Goal: Communication & Community: Participate in discussion

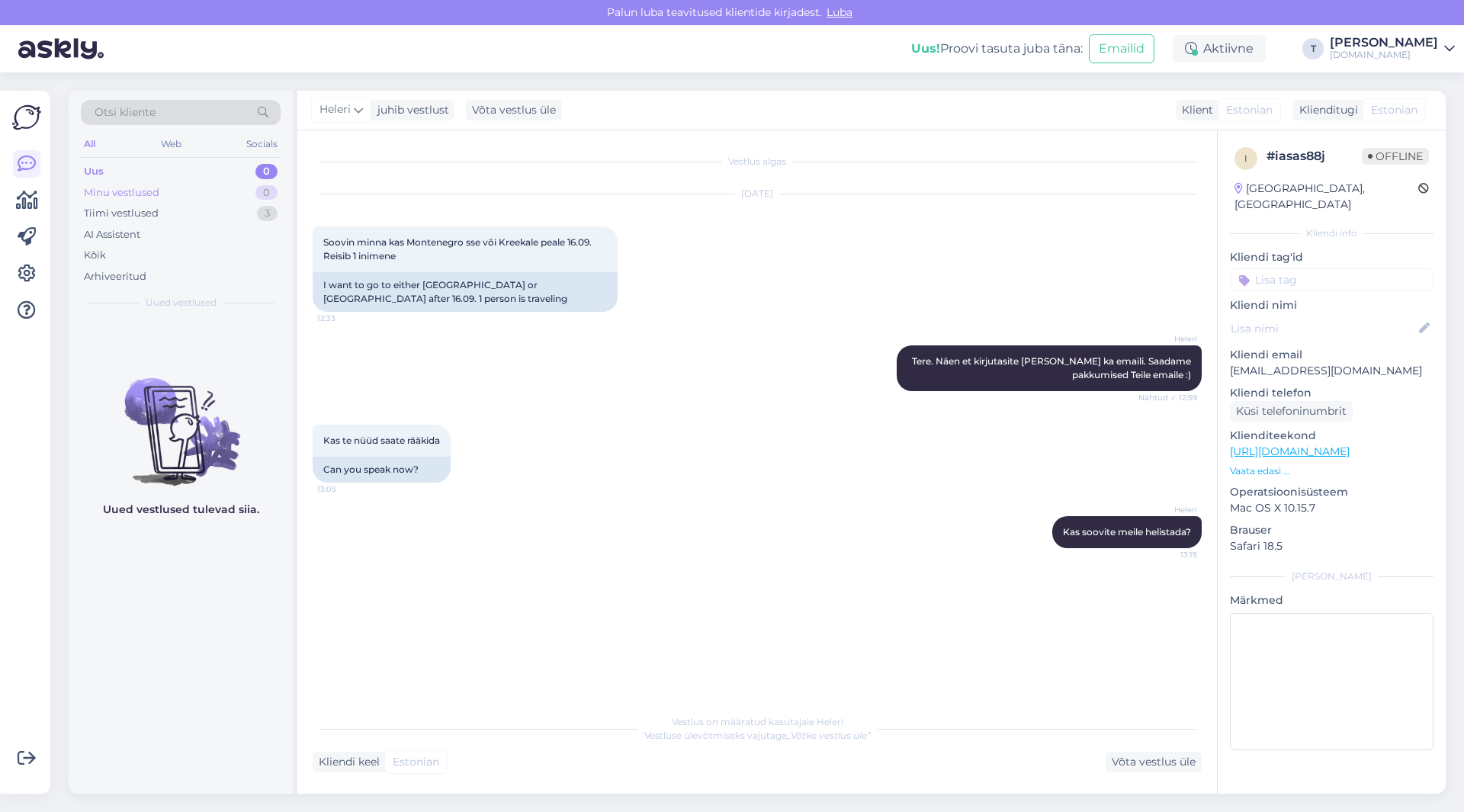
click at [158, 193] on div "Minu vestlused" at bounding box center [121, 193] width 76 height 15
click at [153, 216] on div "Tiimi vestlused" at bounding box center [121, 213] width 75 height 15
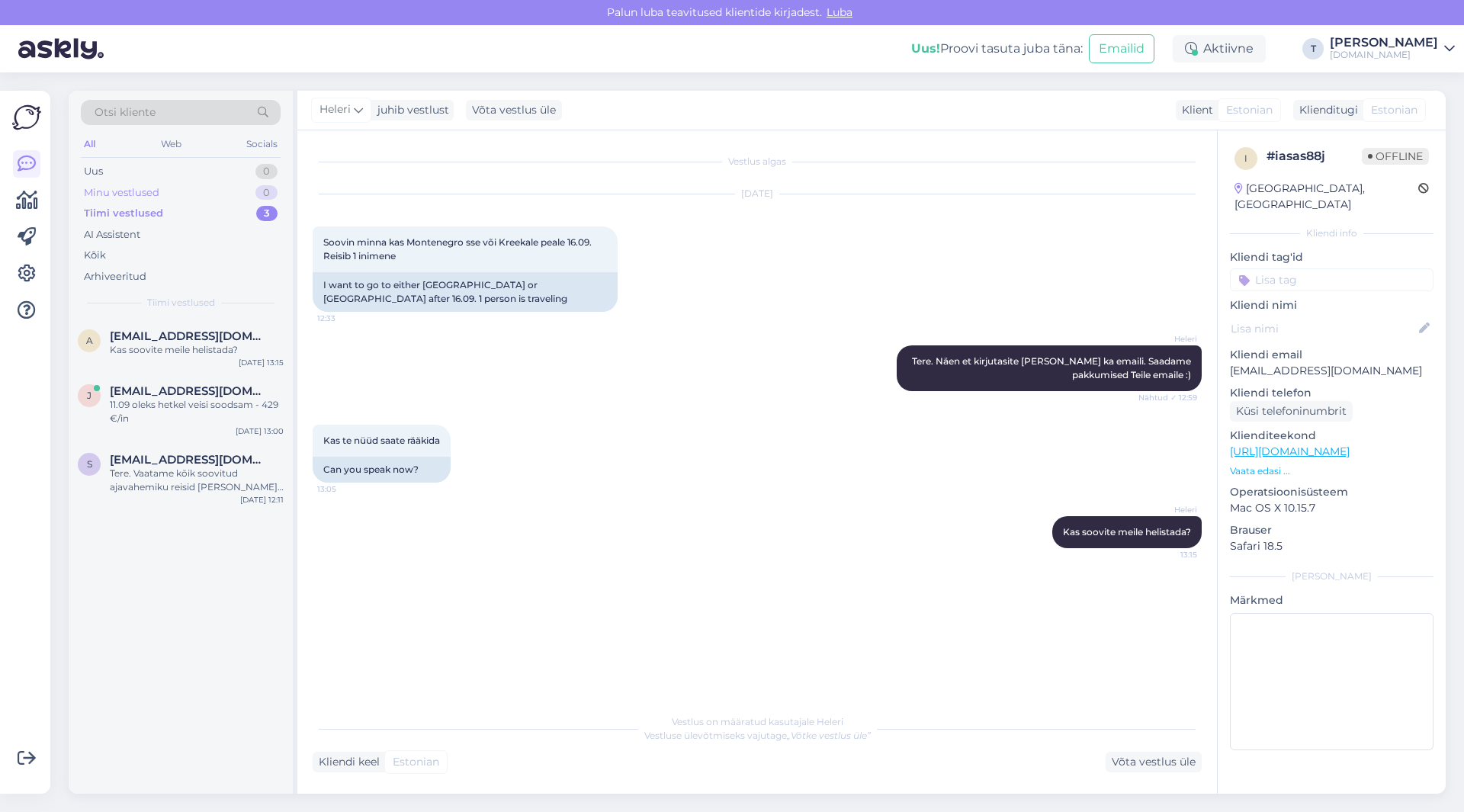
click at [141, 196] on div "Minu vestlused" at bounding box center [121, 193] width 76 height 15
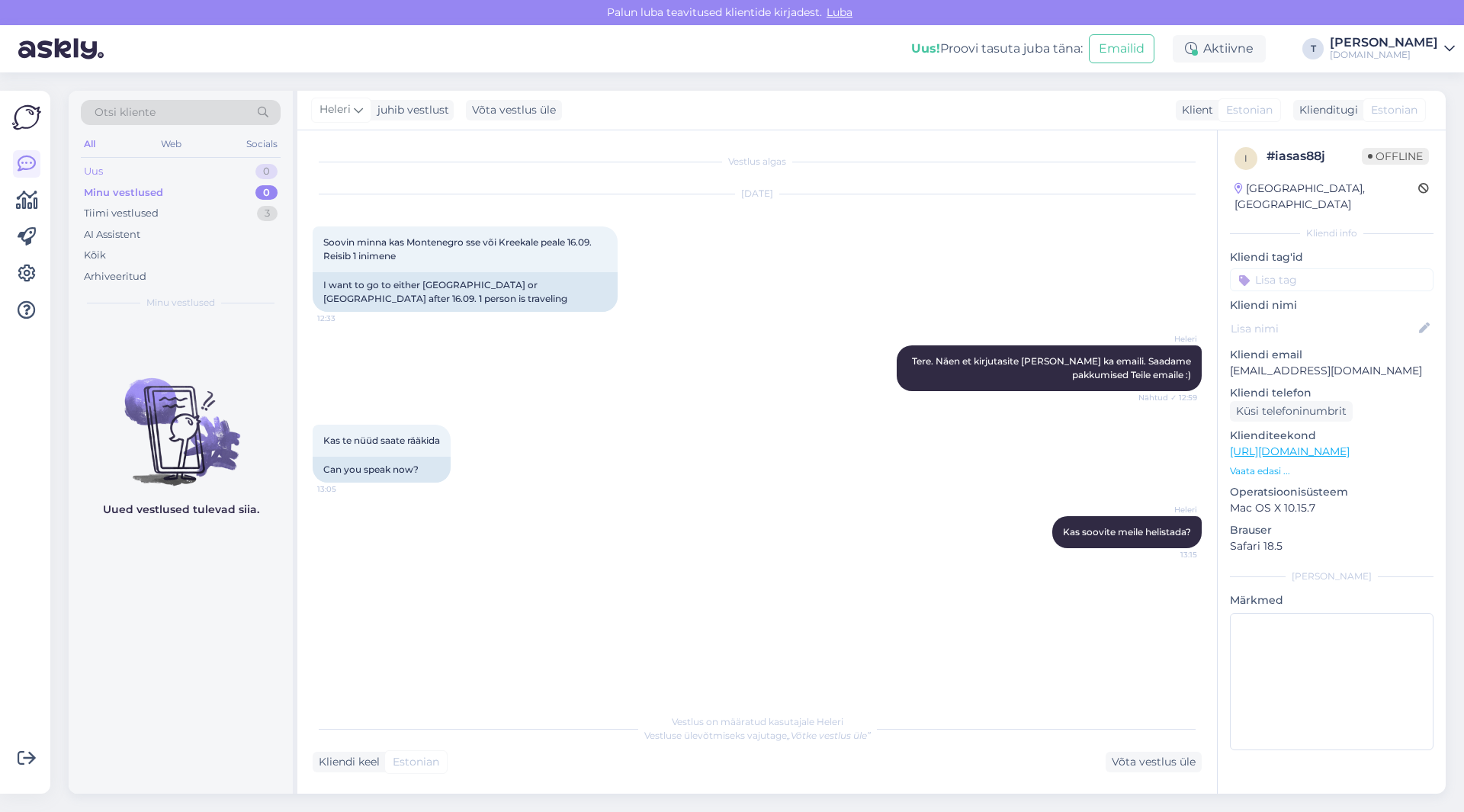
click at [145, 174] on div "Uus 0" at bounding box center [180, 171] width 200 height 22
click at [145, 190] on div "Minu vestlused" at bounding box center [121, 193] width 76 height 15
click at [145, 203] on div "Tiimi vestlused 3" at bounding box center [180, 214] width 200 height 22
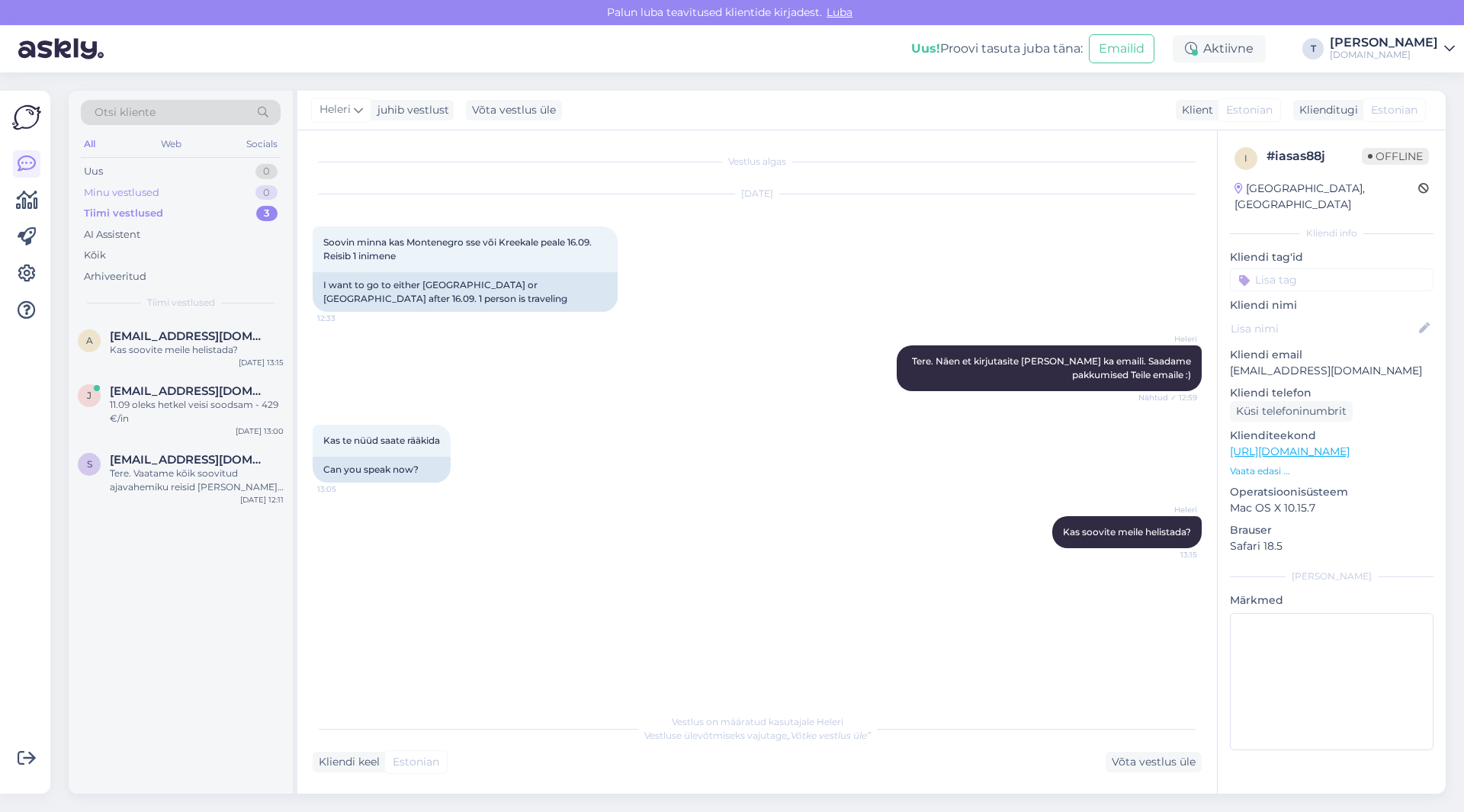
click at [145, 194] on div "Minu vestlused" at bounding box center [121, 193] width 76 height 15
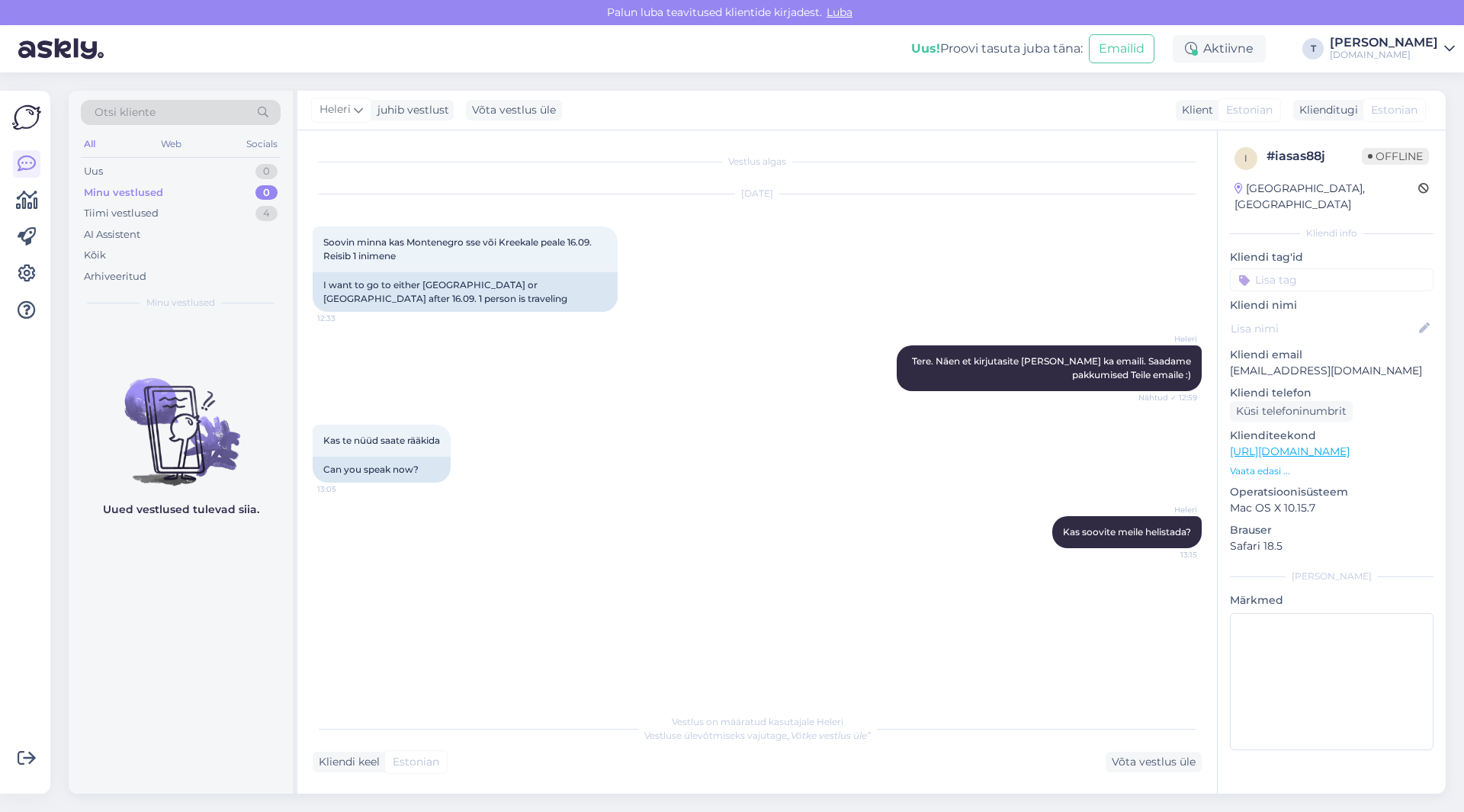
click at [229, 194] on div "Minu vestlused 0" at bounding box center [180, 193] width 200 height 22
click at [233, 213] on div "Tiimi vestlused 4" at bounding box center [180, 214] width 200 height 22
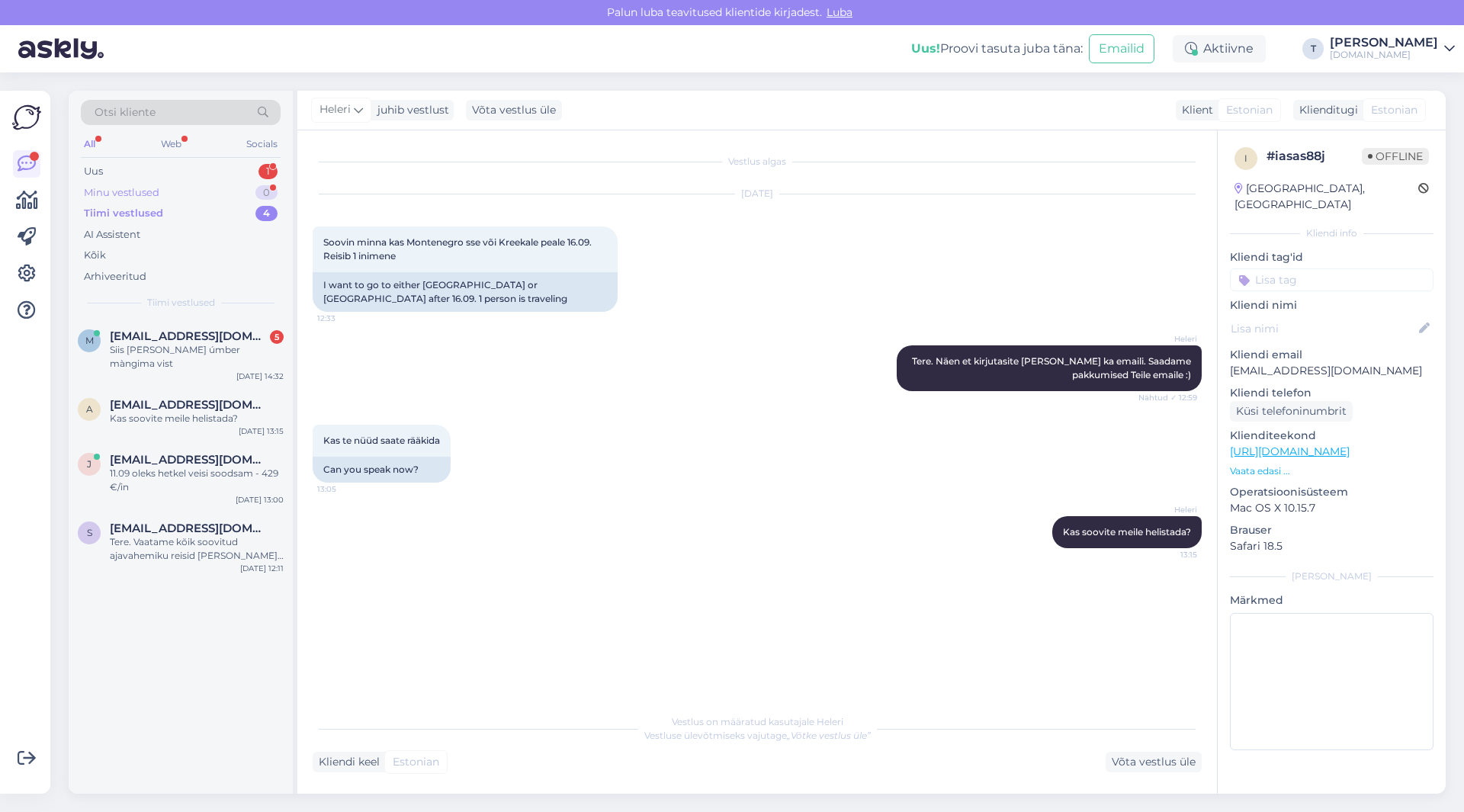
click at [237, 195] on div "Minu vestlused 0" at bounding box center [180, 193] width 200 height 22
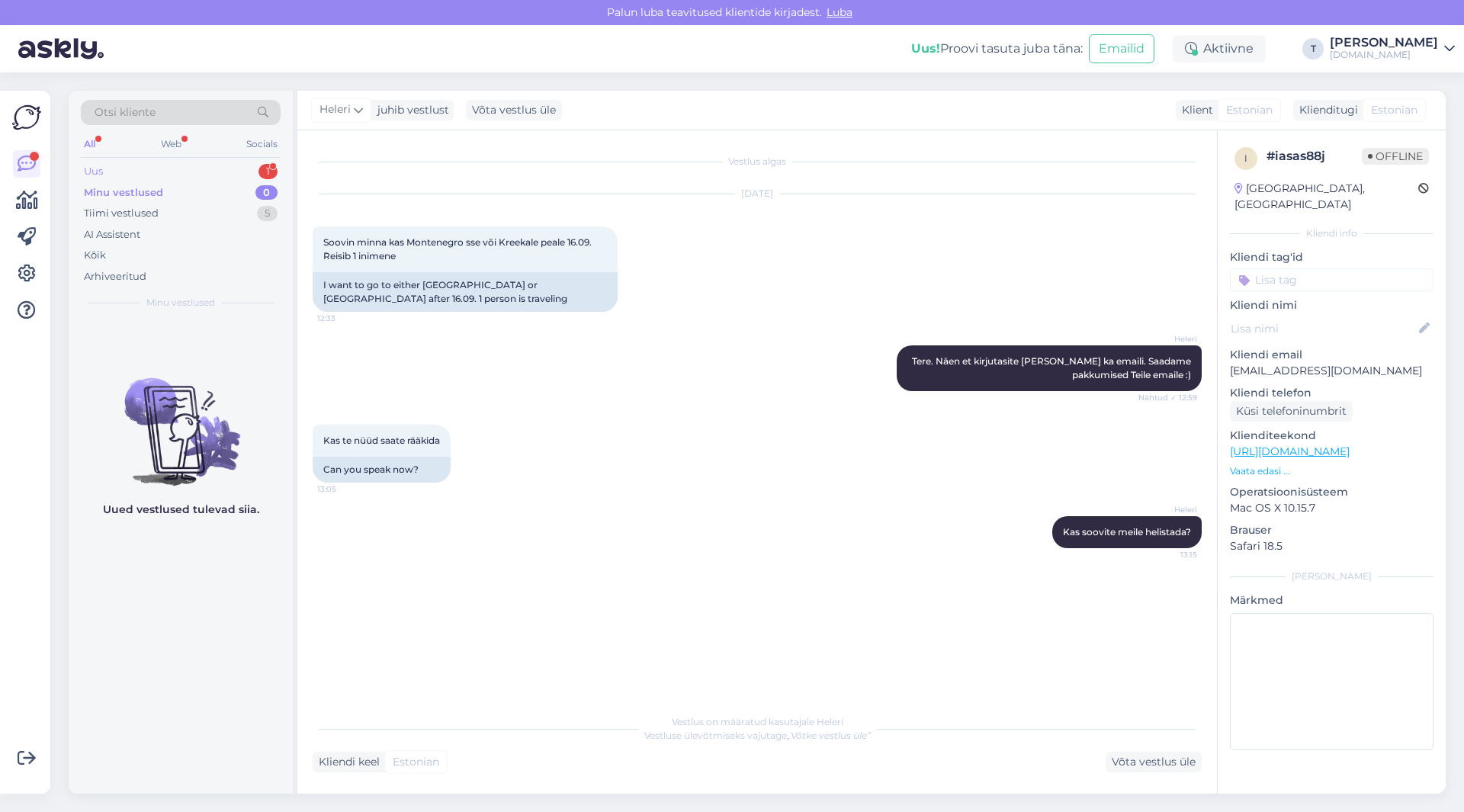
click at [192, 168] on div "Uus 1" at bounding box center [180, 171] width 200 height 22
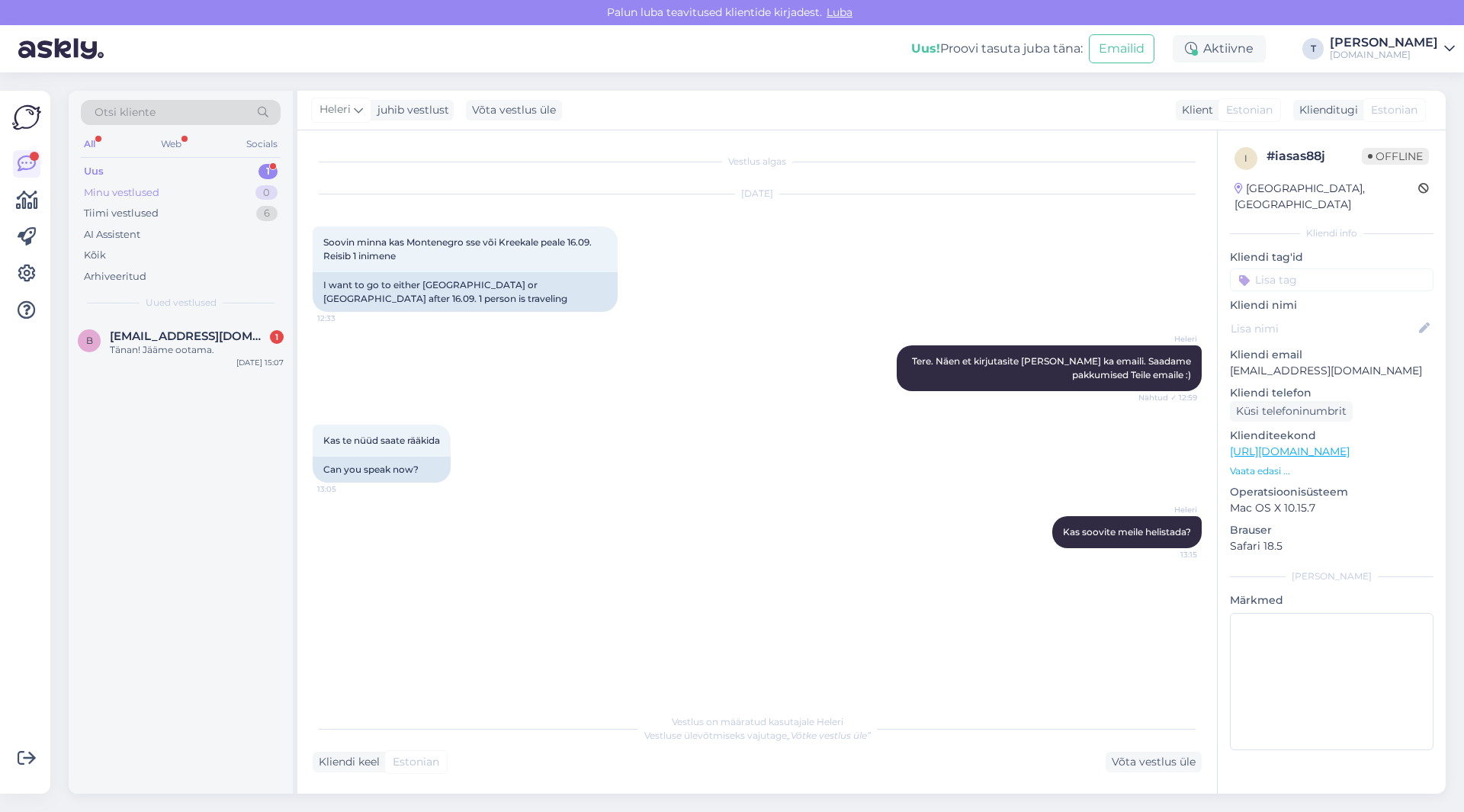
click at [156, 190] on div "Minu vestlused" at bounding box center [121, 193] width 76 height 15
